Goal: Task Accomplishment & Management: Complete application form

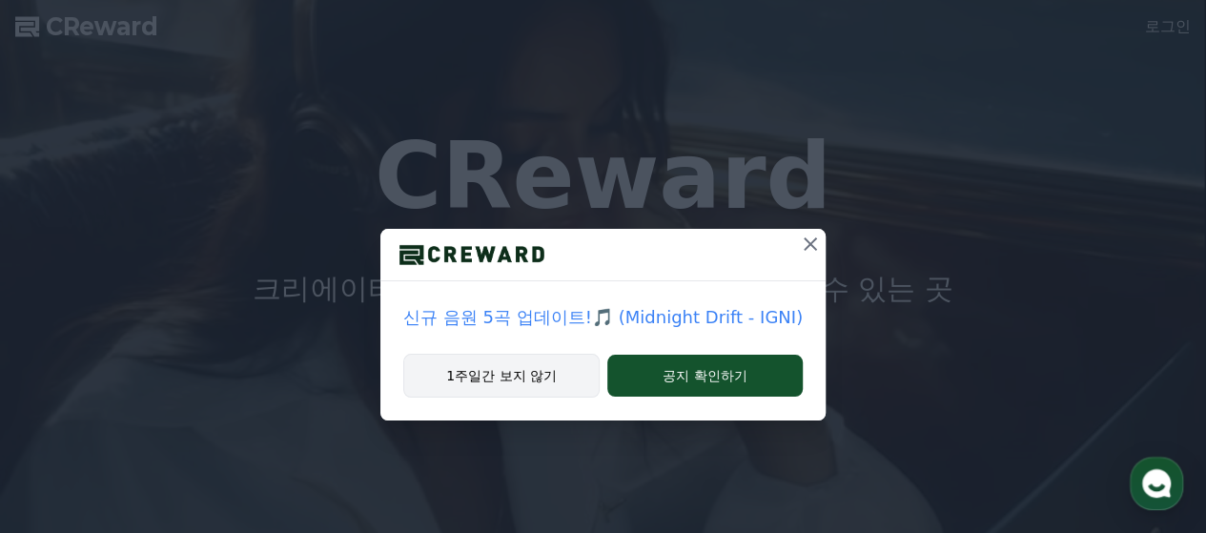
click at [519, 387] on button "1주일간 보지 않기" at bounding box center [501, 376] width 196 height 44
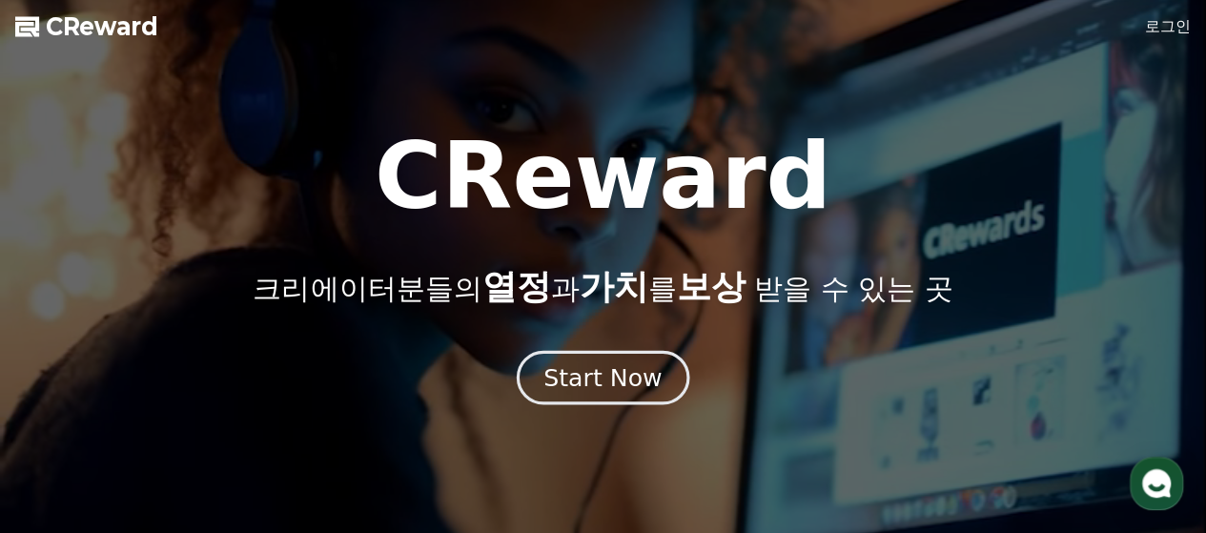
click at [619, 382] on div "Start Now" at bounding box center [602, 377] width 118 height 32
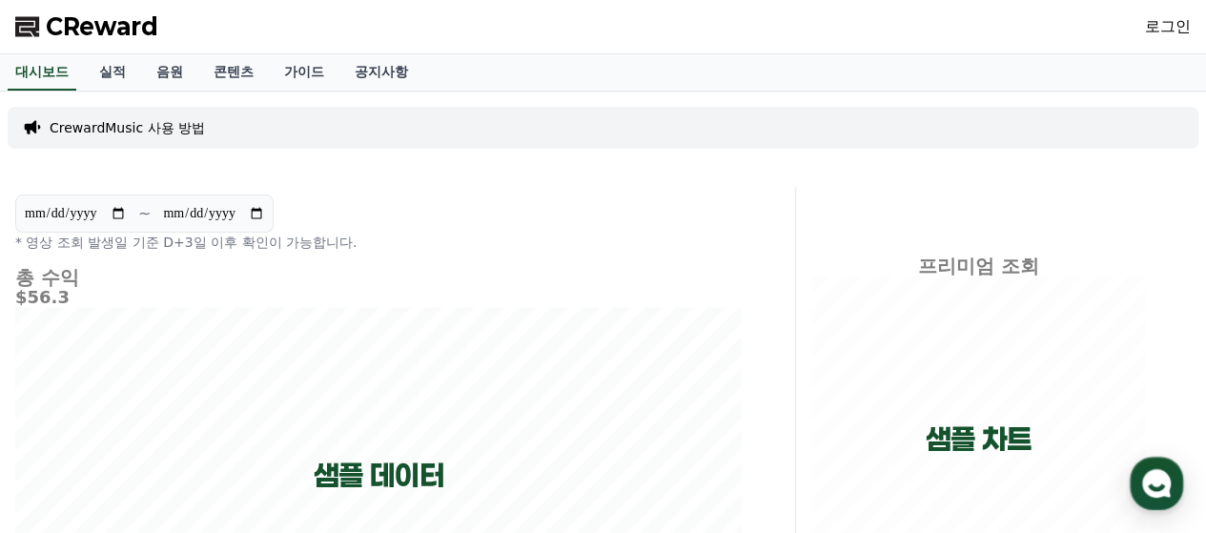
click at [1177, 24] on link "로그인" at bounding box center [1168, 26] width 46 height 23
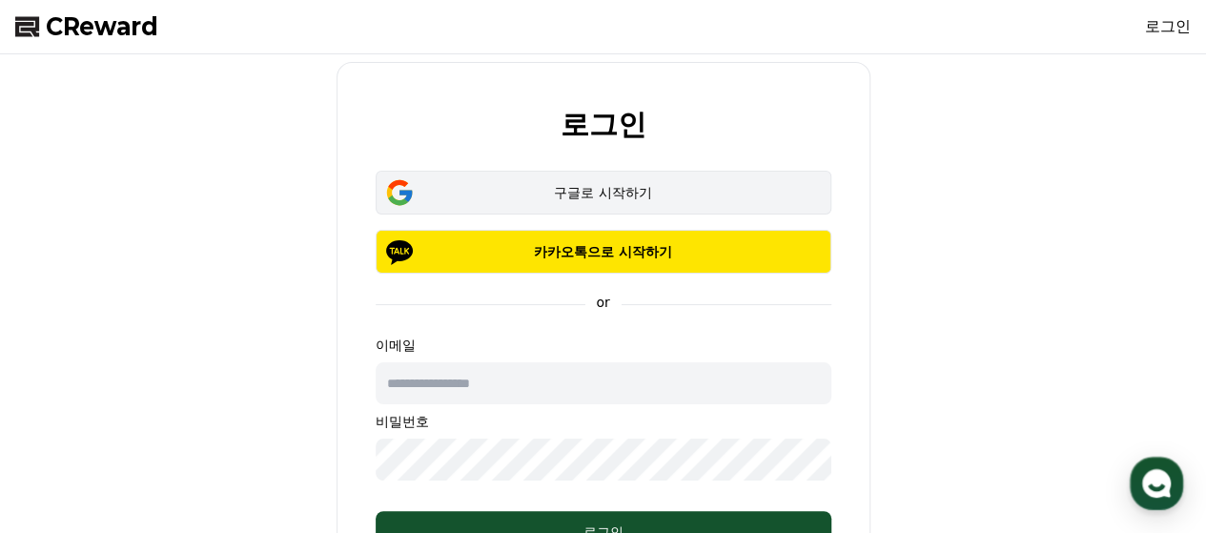
click at [677, 188] on div "구글로 시작하기" at bounding box center [603, 192] width 400 height 19
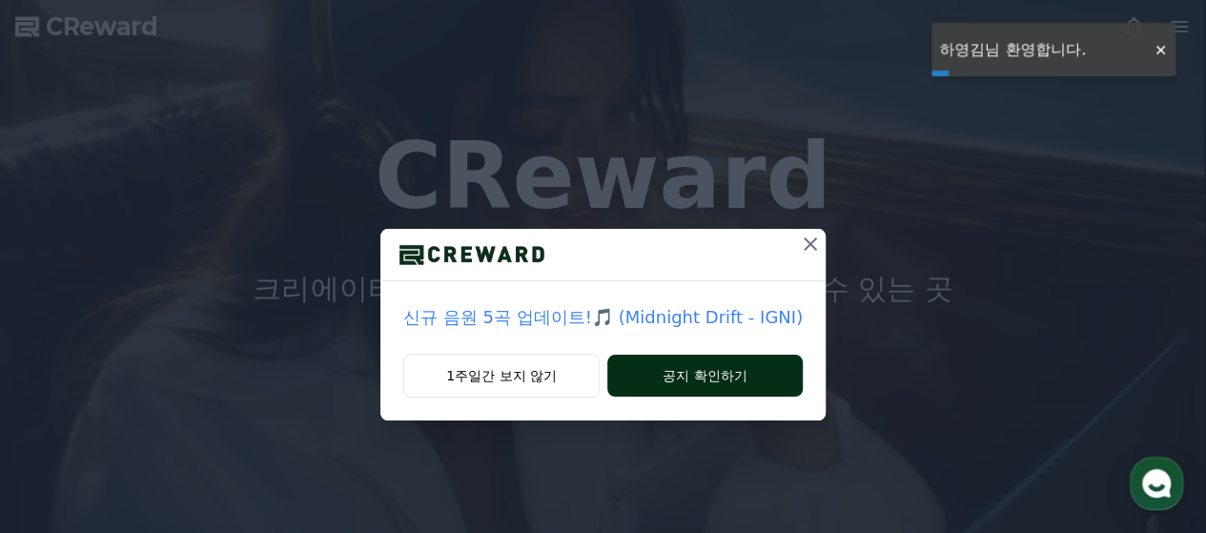
click at [739, 380] on button "공지 확인하기" at bounding box center [704, 376] width 195 height 42
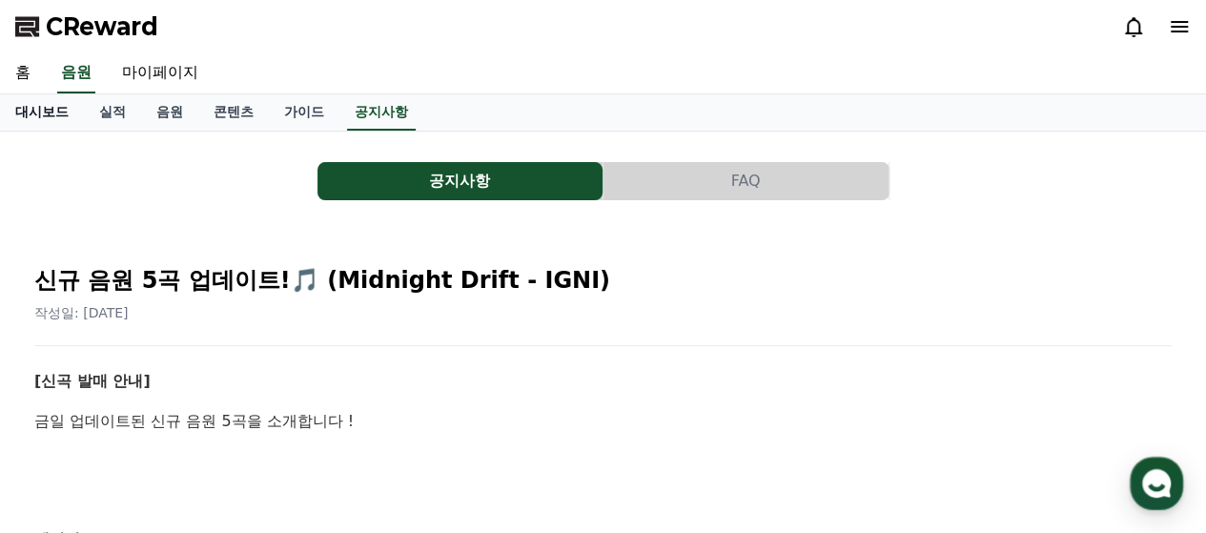
click at [65, 115] on link "대시보드" at bounding box center [42, 112] width 84 height 36
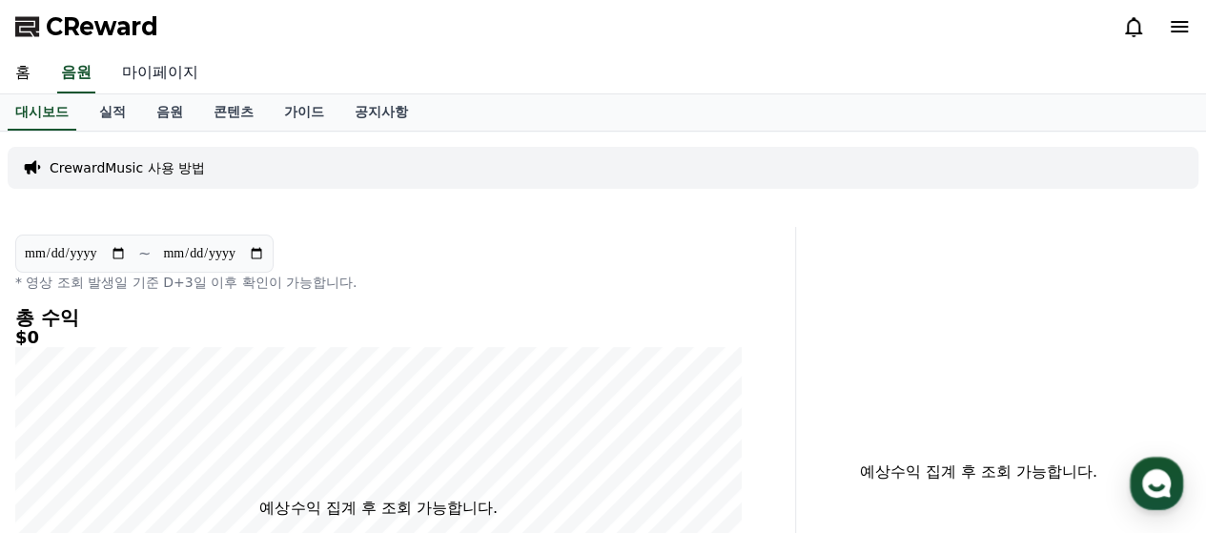
click at [149, 73] on link "마이페이지" at bounding box center [160, 73] width 107 height 40
select select "**********"
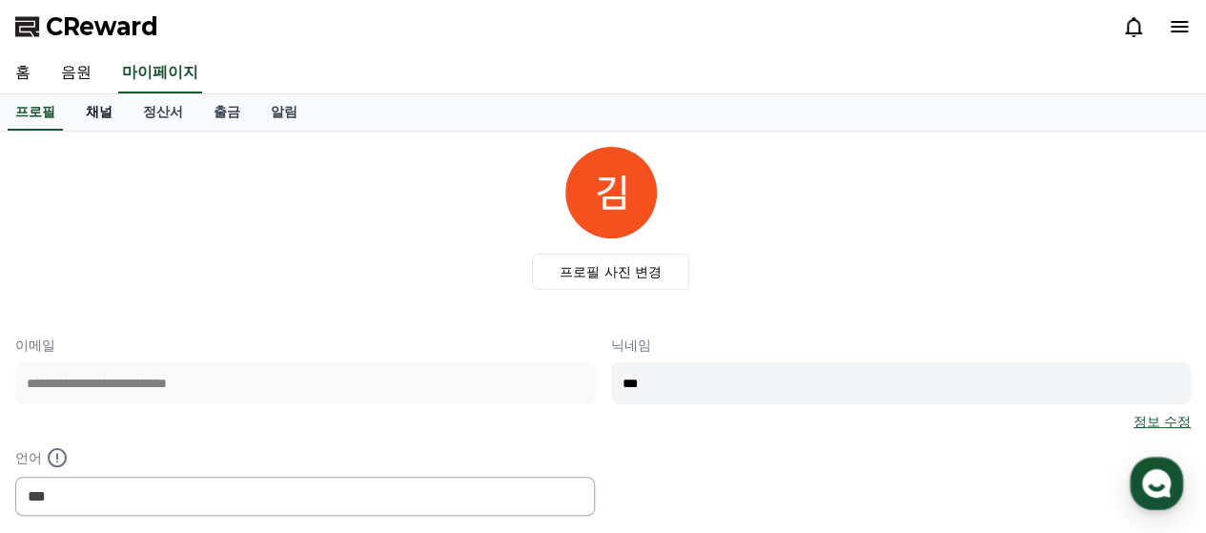
click at [96, 115] on link "채널" at bounding box center [99, 112] width 57 height 36
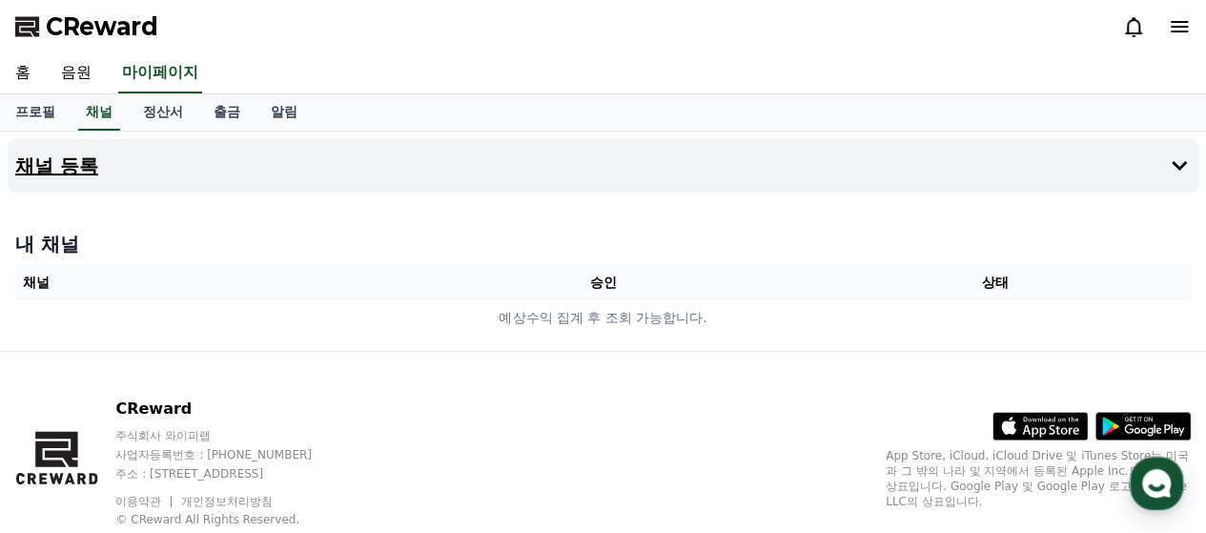
click at [313, 184] on button "채널 등록" at bounding box center [603, 165] width 1191 height 53
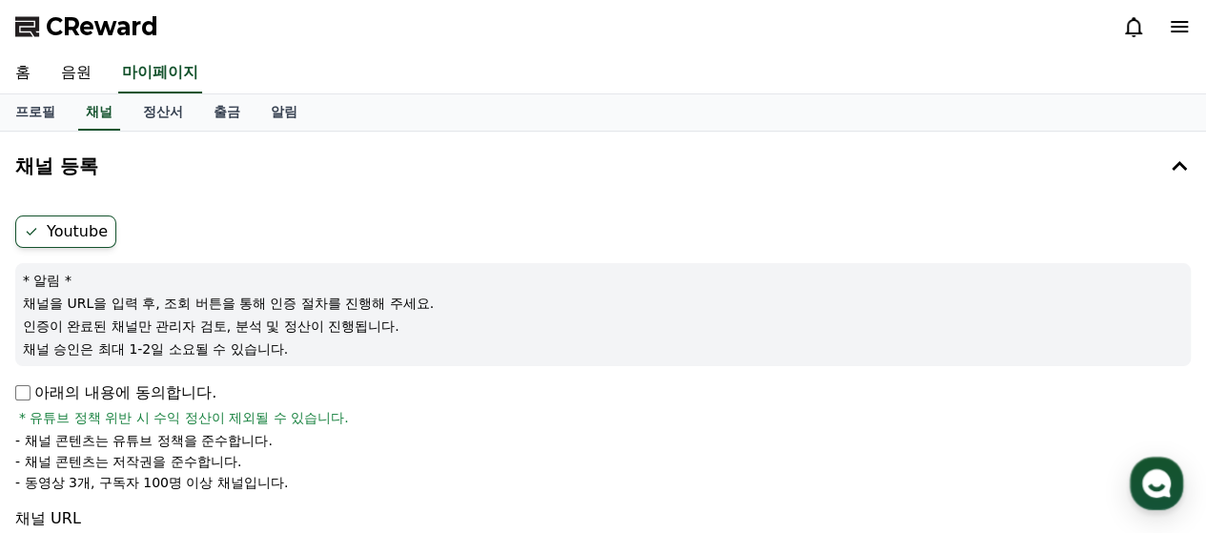
click at [78, 234] on label "Youtube" at bounding box center [65, 231] width 101 height 32
click at [59, 393] on p "아래의 내용에 동의합니다." at bounding box center [115, 392] width 201 height 23
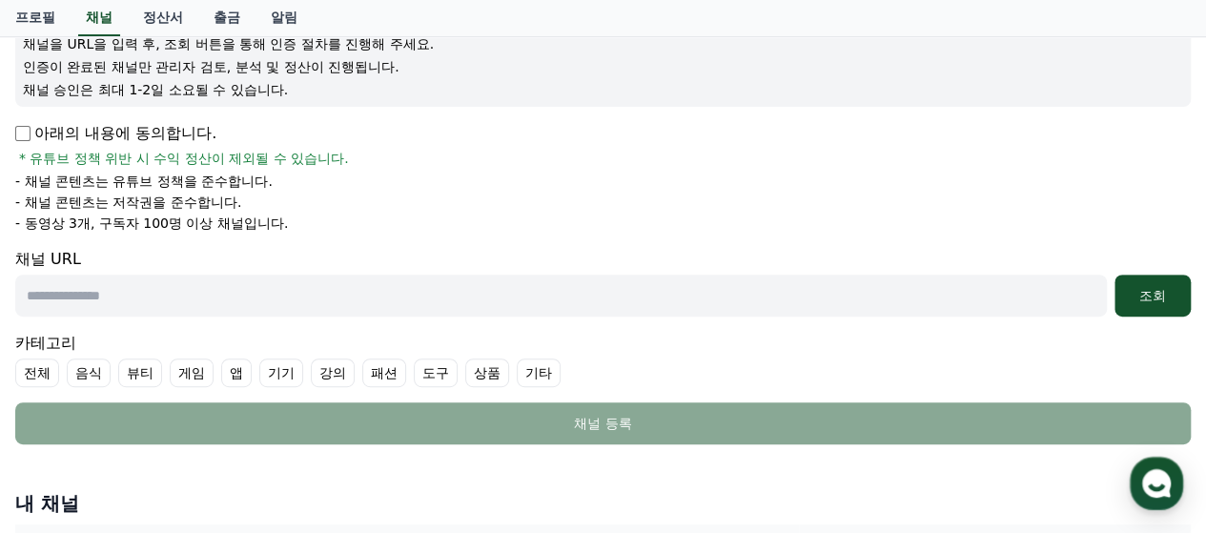
scroll to position [286, 0]
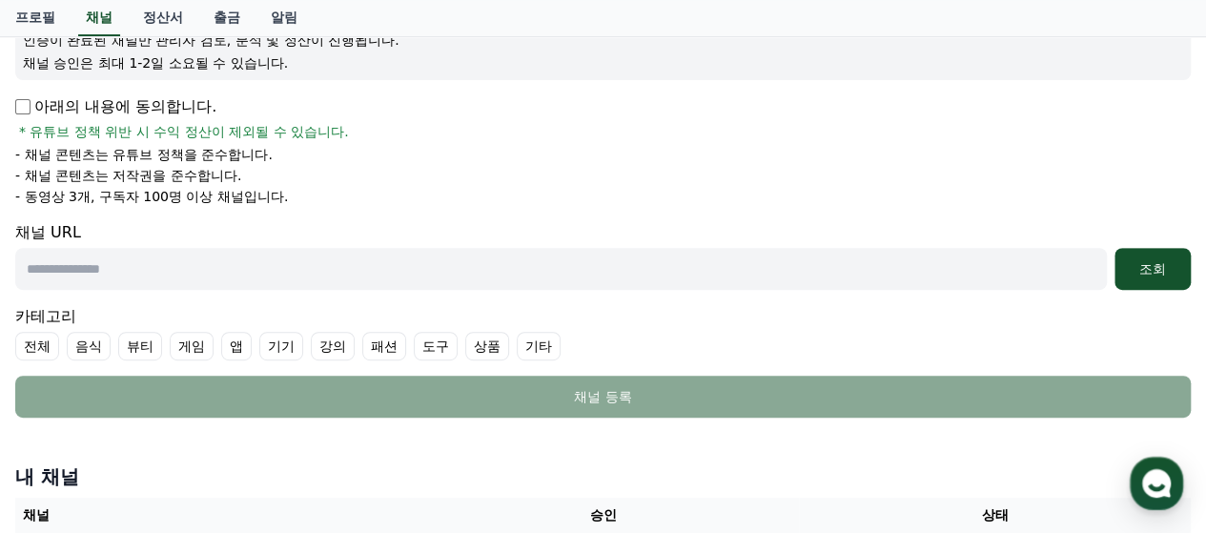
click at [77, 269] on input "text" at bounding box center [561, 269] width 1092 height 42
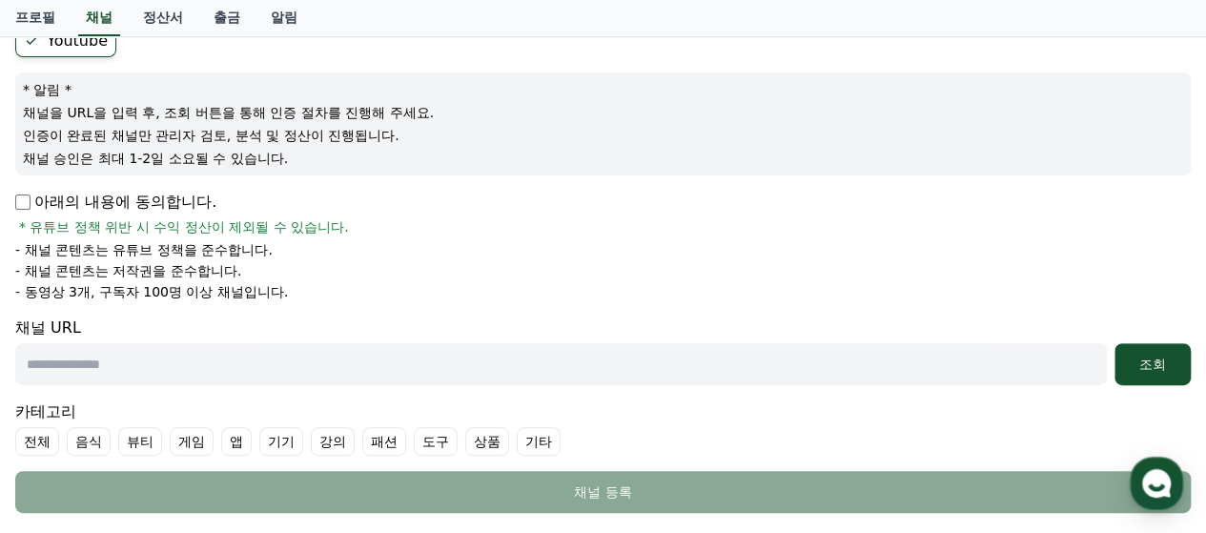
click at [205, 352] on input "text" at bounding box center [561, 364] width 1092 height 42
paste input "**********"
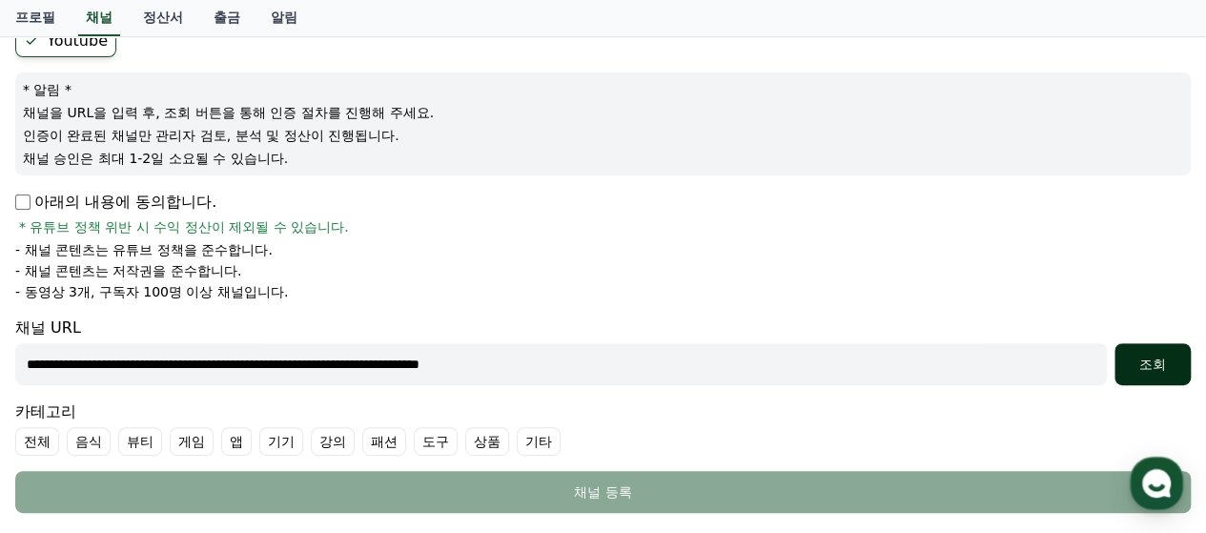
type input "**********"
click at [1165, 356] on div "조회" at bounding box center [1152, 364] width 61 height 19
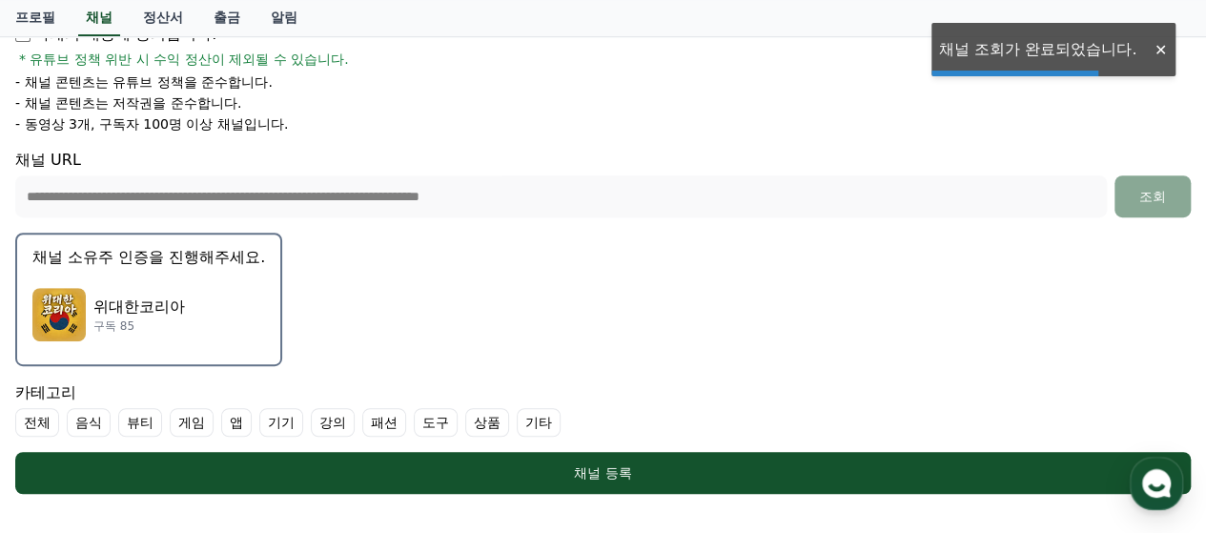
scroll to position [477, 0]
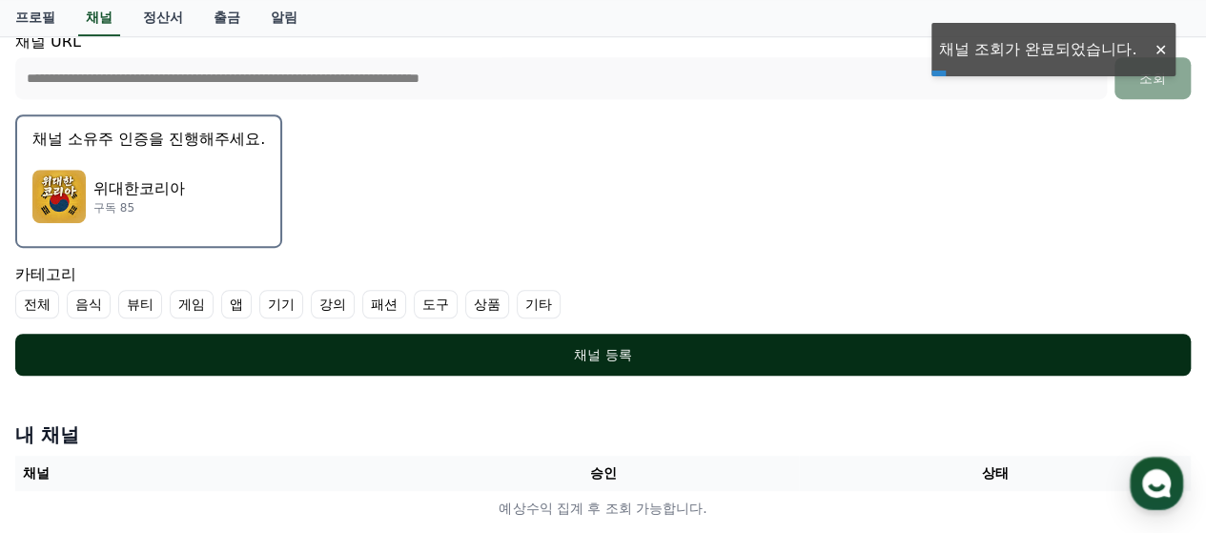
click at [805, 346] on div "채널 등록" at bounding box center [602, 354] width 1099 height 19
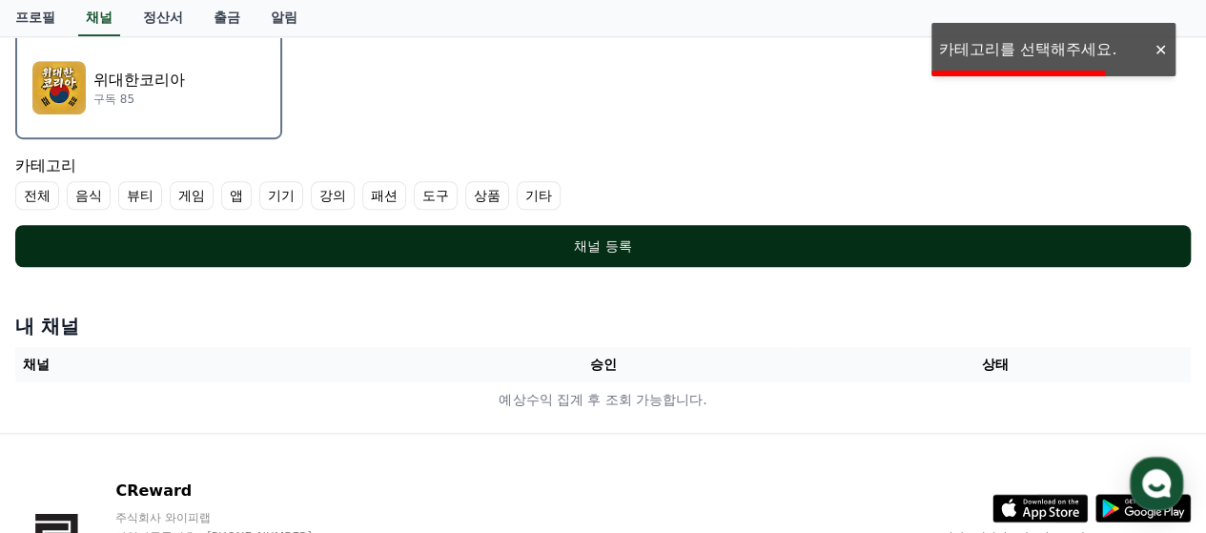
scroll to position [667, 0]
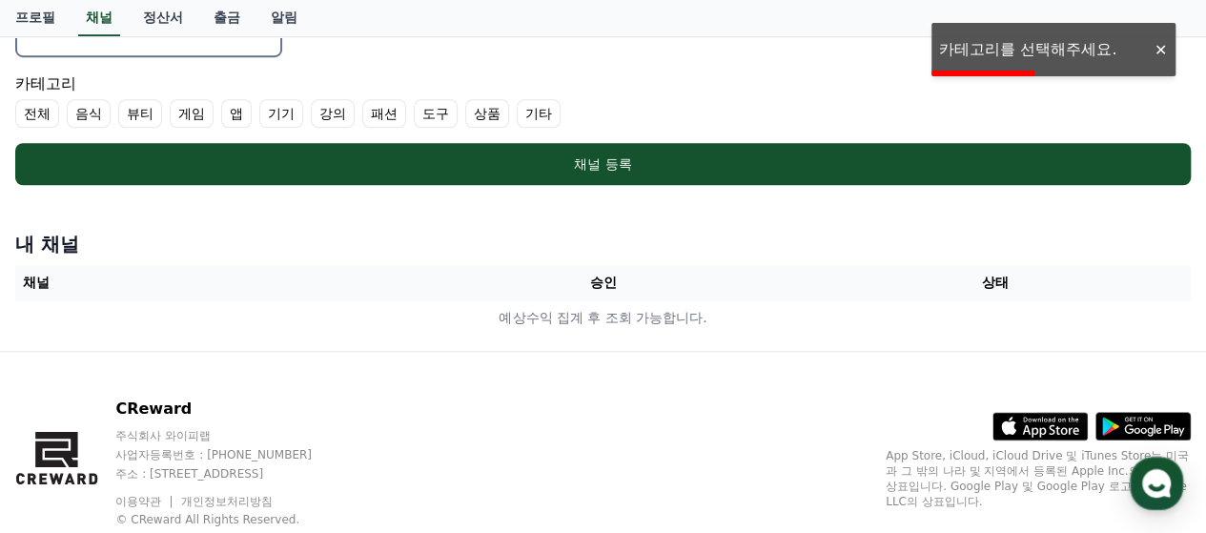
click at [531, 119] on label "기타" at bounding box center [539, 113] width 44 height 29
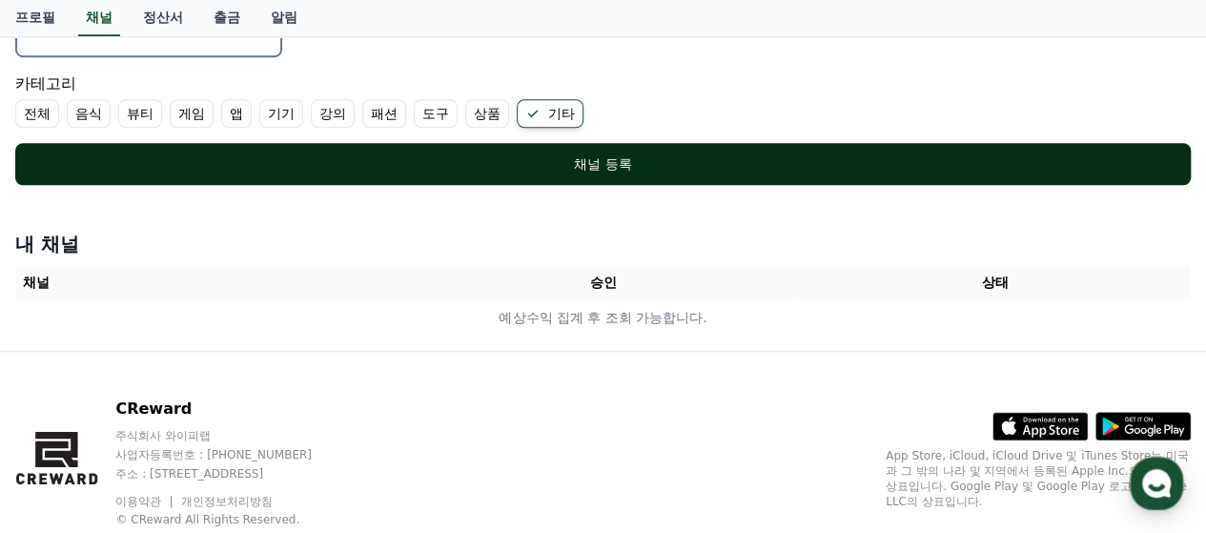
click at [540, 147] on button "채널 등록" at bounding box center [603, 164] width 1176 height 42
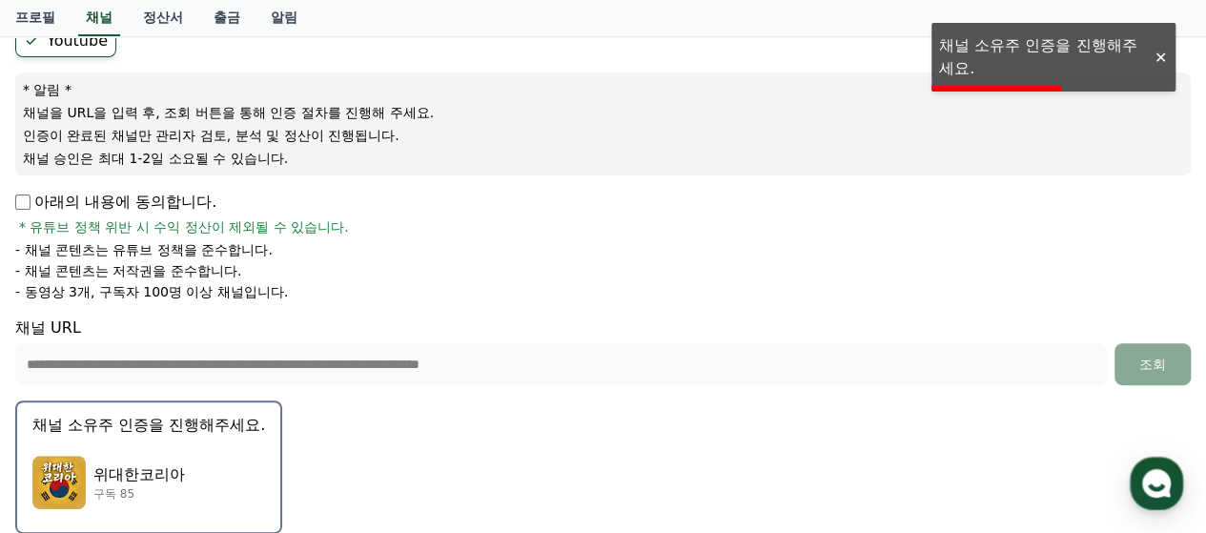
scroll to position [286, 0]
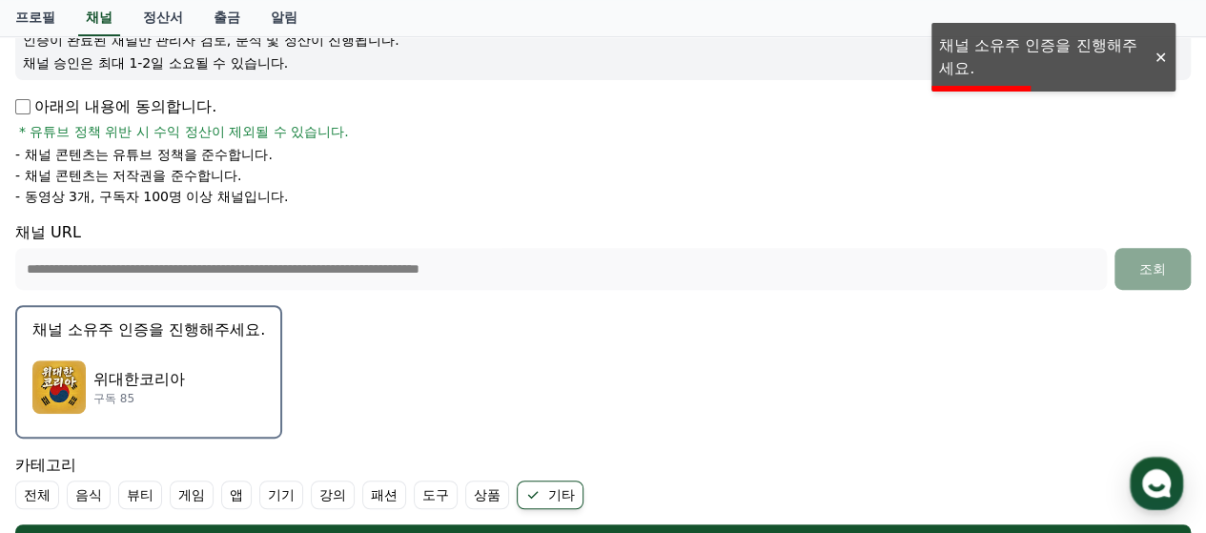
click at [81, 320] on p "채널 소유주 인증을 진행해주세요." at bounding box center [148, 329] width 233 height 23
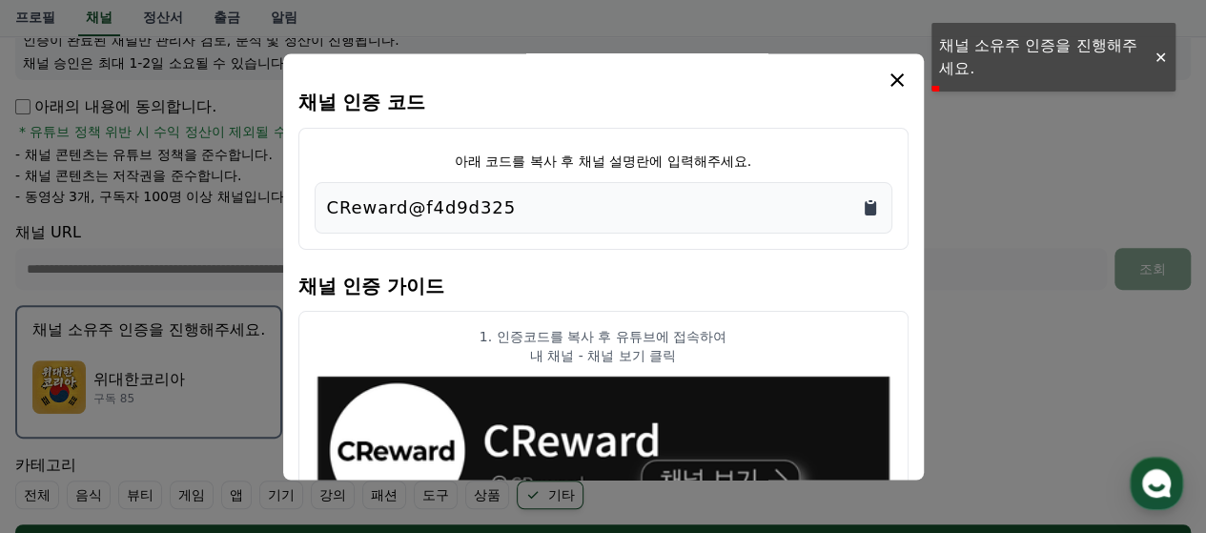
click at [868, 210] on icon "Copy to clipboard" at bounding box center [870, 208] width 11 height 14
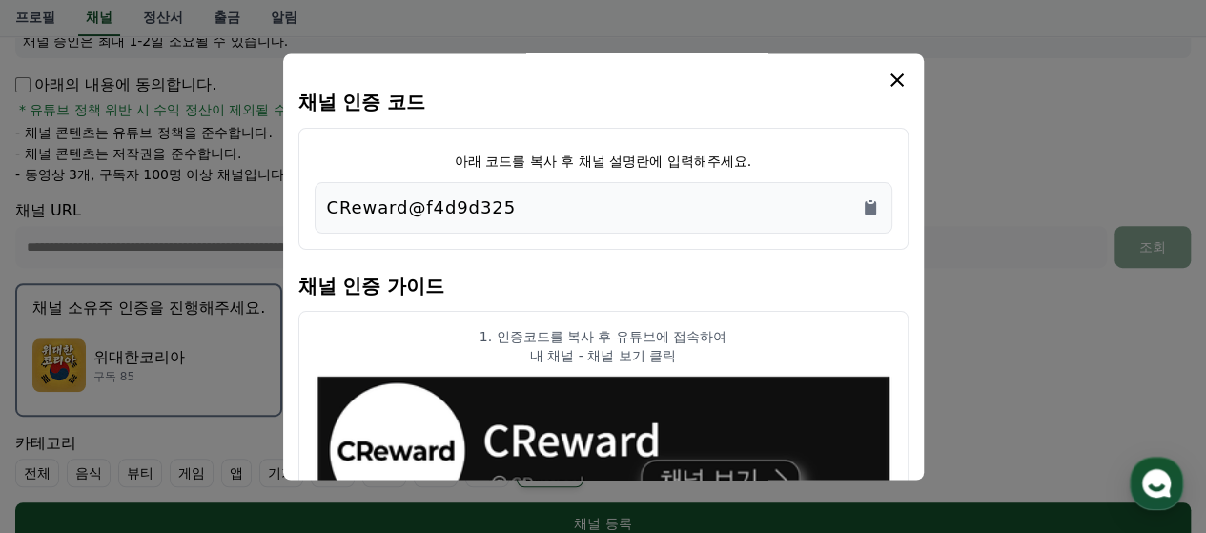
scroll to position [0, 0]
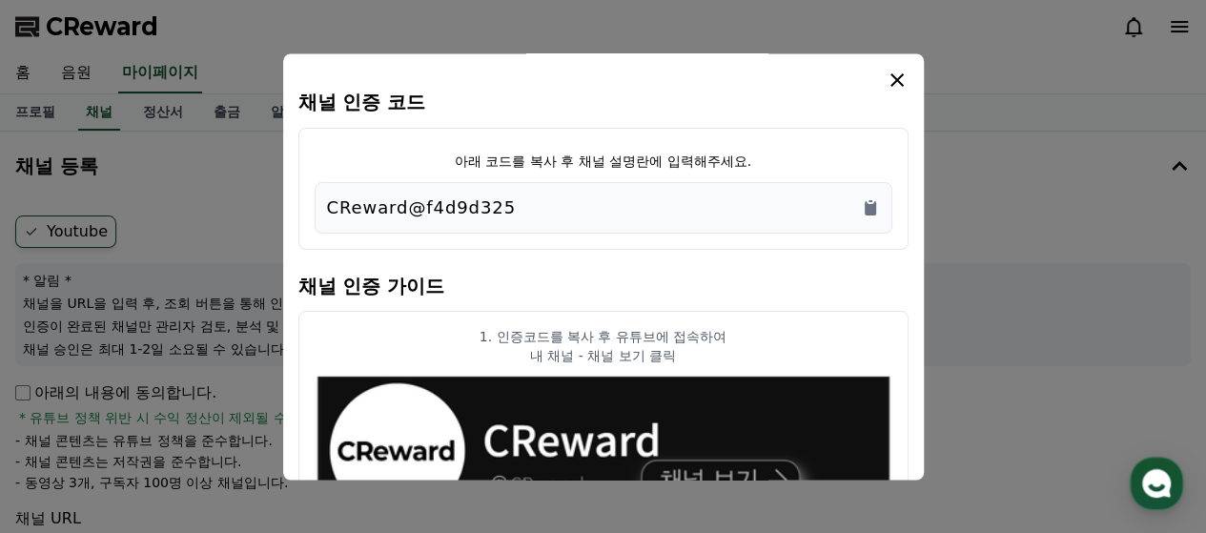
click at [897, 73] on icon "modal" at bounding box center [897, 80] width 23 height 23
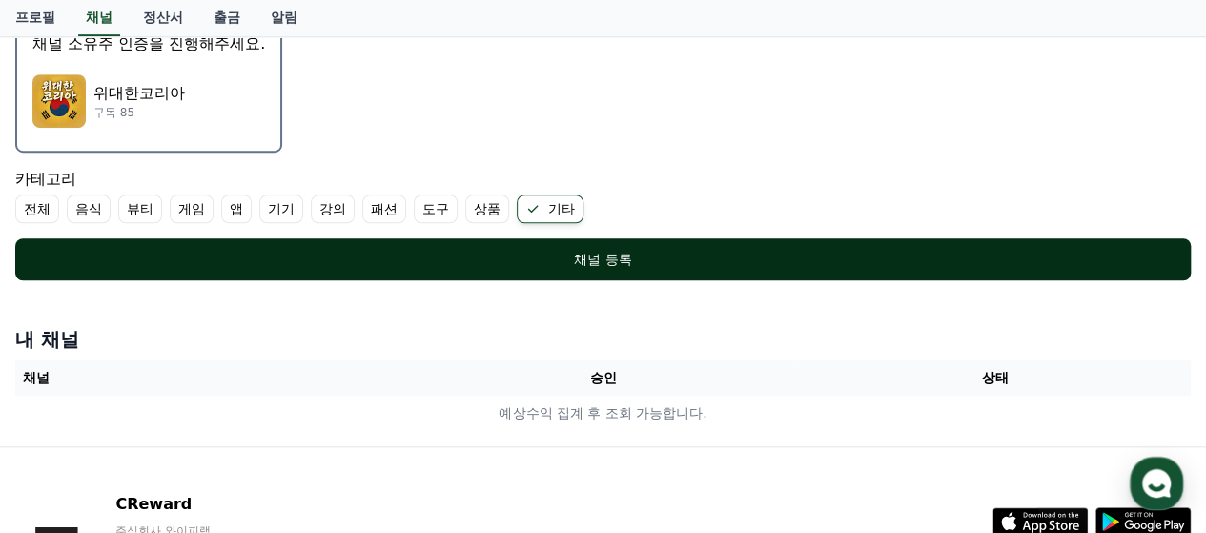
scroll to position [477, 0]
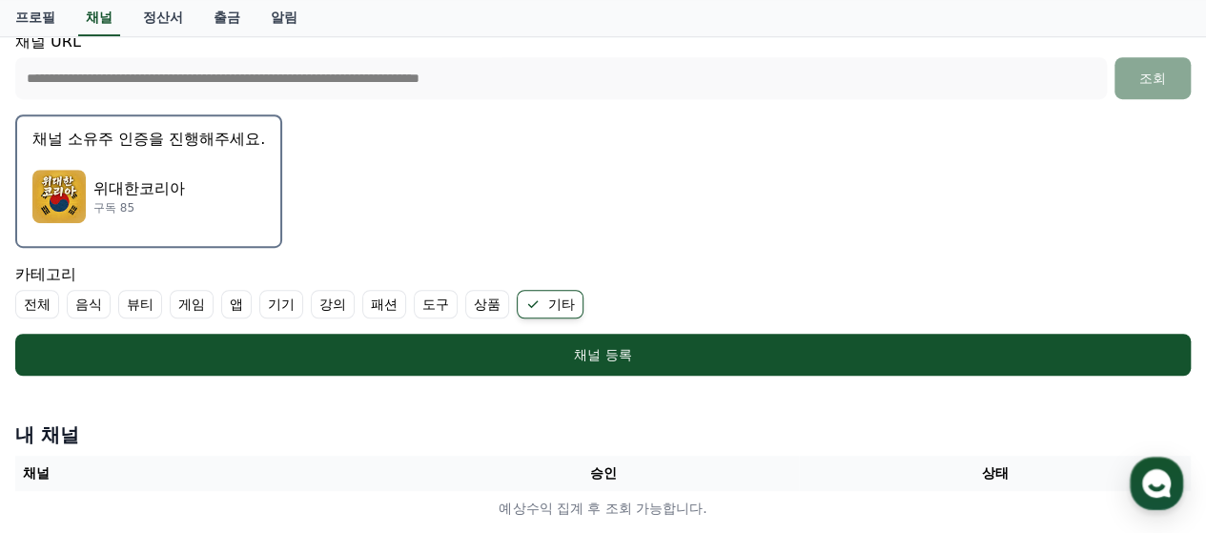
click at [187, 192] on div "위대한코리아 구독 85" at bounding box center [148, 196] width 233 height 76
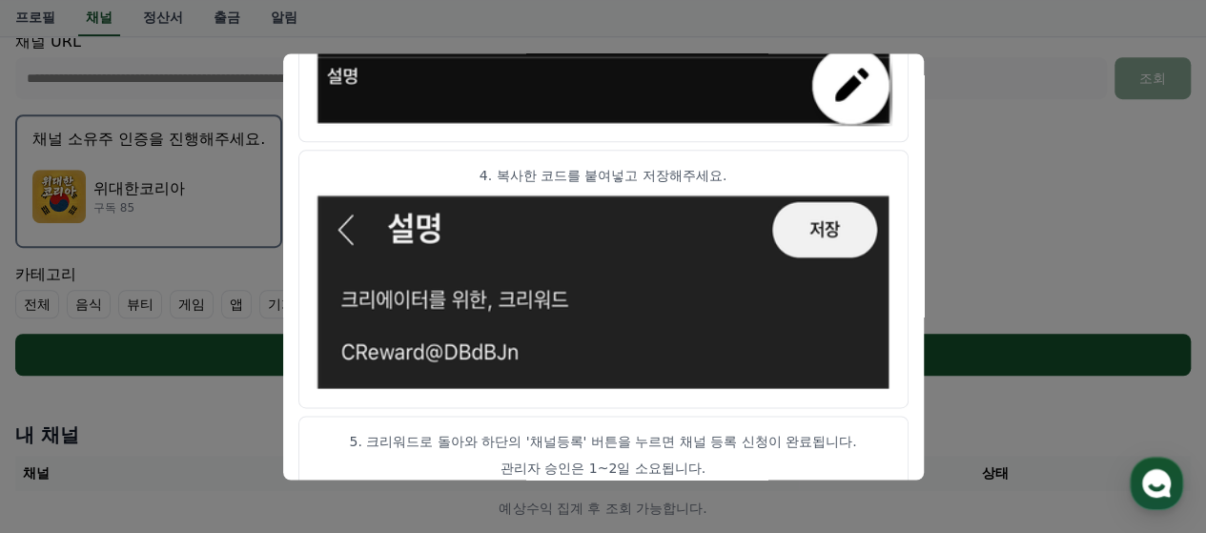
scroll to position [1216, 0]
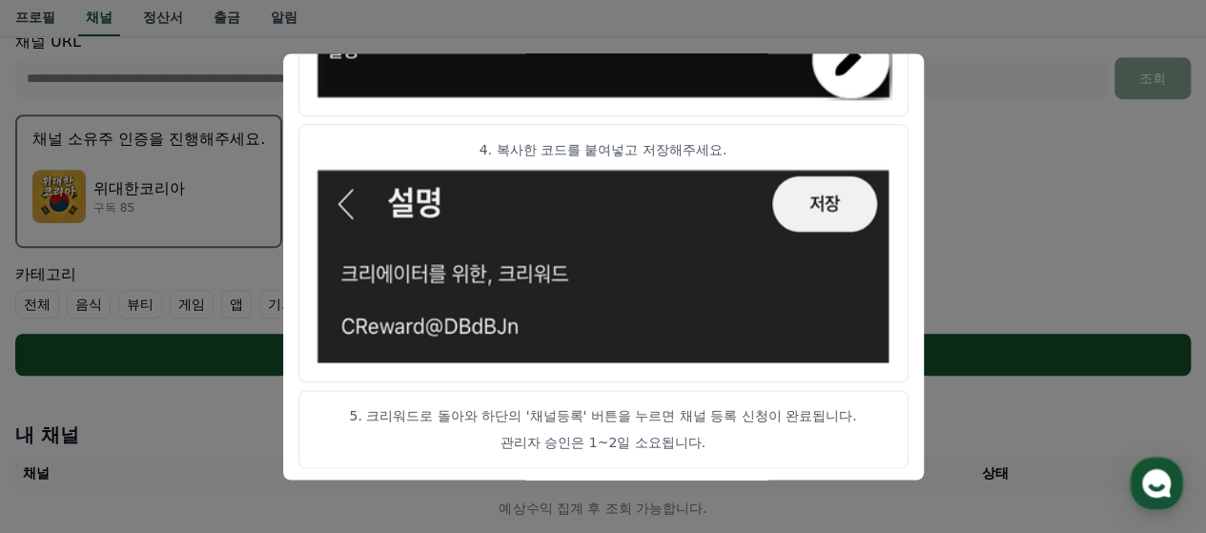
click at [522, 433] on p "관리자 승인은 1~2일 소요됩니다." at bounding box center [604, 442] width 578 height 19
click at [990, 156] on button "close modal" at bounding box center [603, 266] width 1206 height 533
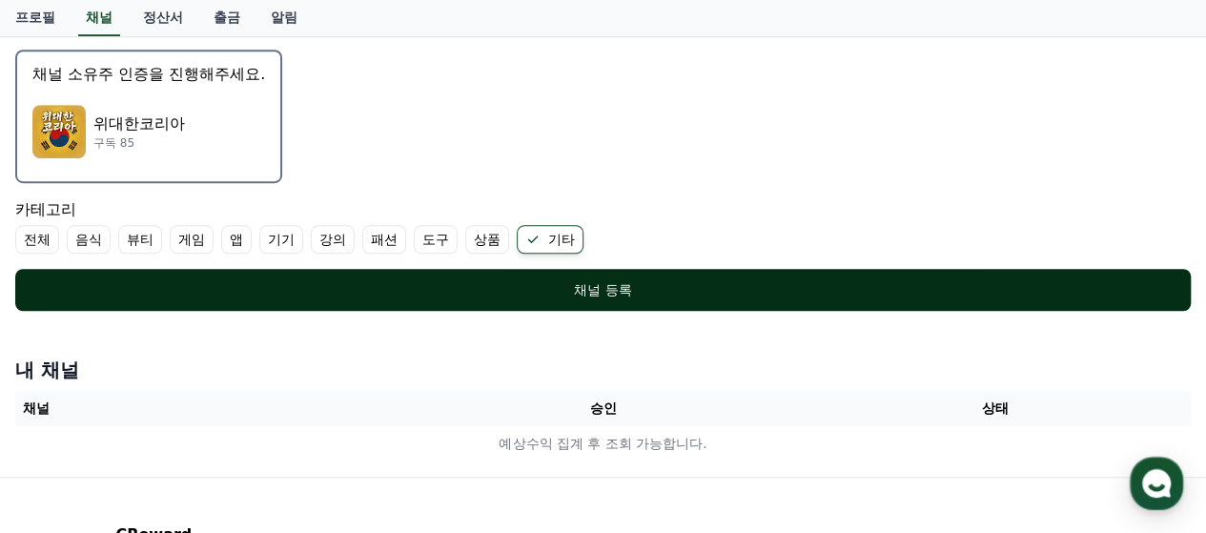
scroll to position [572, 0]
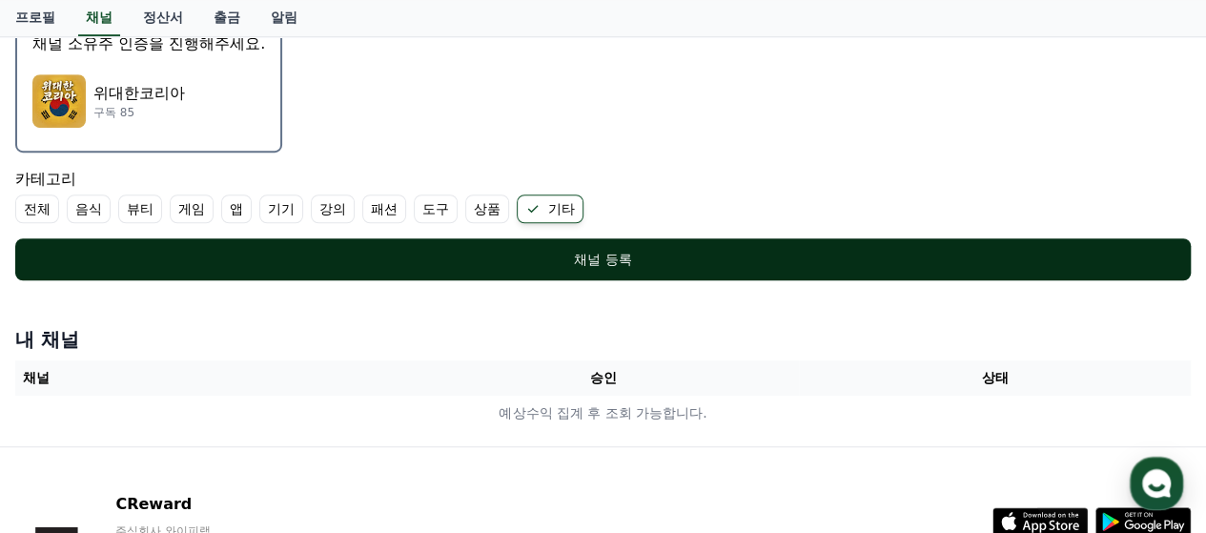
click at [683, 264] on div "채널 등록" at bounding box center [602, 259] width 1099 height 19
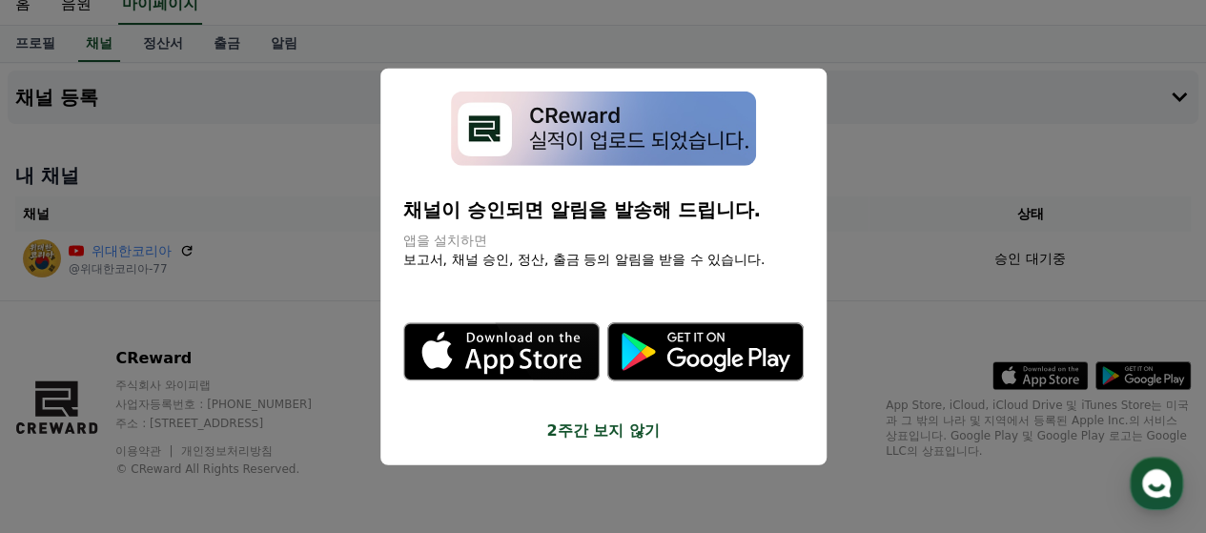
click at [884, 151] on button "close modal" at bounding box center [603, 266] width 1206 height 533
